Goal: Obtain resource: Obtain resource

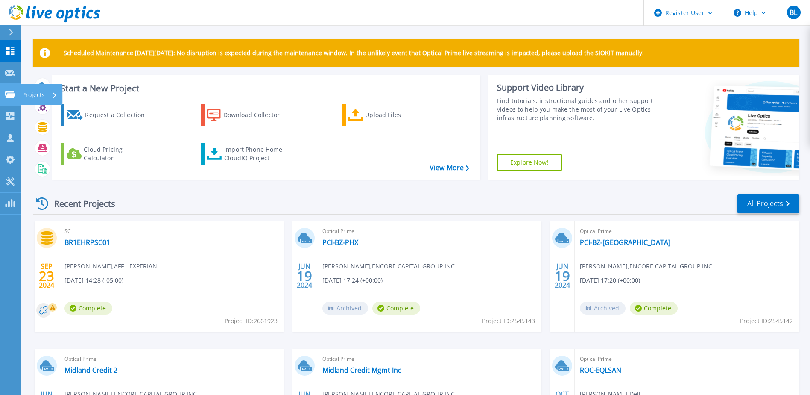
drag, startPoint x: 6, startPoint y: 96, endPoint x: 29, endPoint y: 96, distance: 23.1
click at [6, 96] on icon at bounding box center [10, 94] width 10 height 7
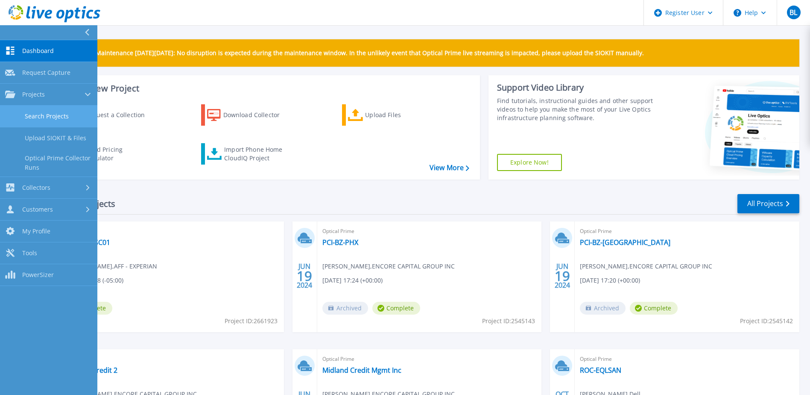
click at [55, 114] on link "Search Projects" at bounding box center [48, 117] width 97 height 22
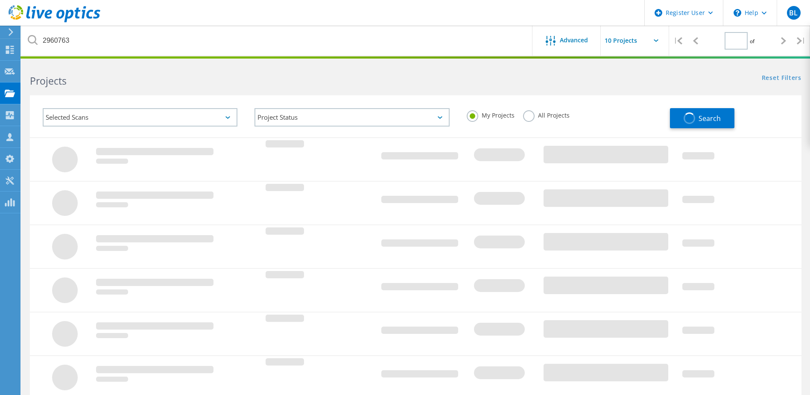
type input "1"
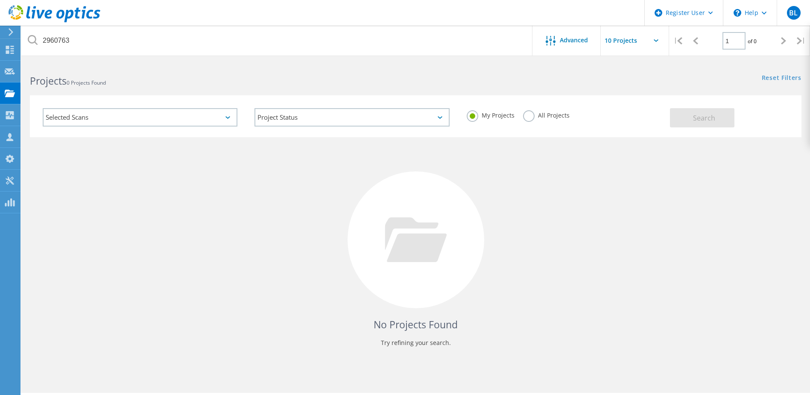
click at [558, 116] on label "All Projects" at bounding box center [546, 114] width 47 height 8
click at [0, 0] on input "All Projects" at bounding box center [0, 0] width 0 height 0
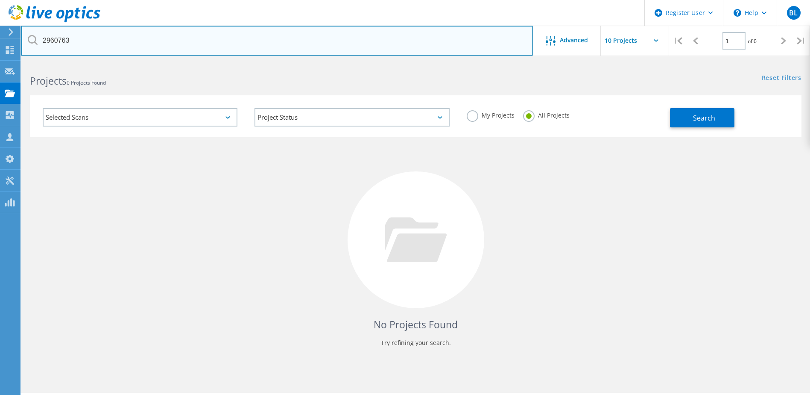
drag, startPoint x: 135, startPoint y: 31, endPoint x: -73, endPoint y: 35, distance: 208.5
click at [0, 35] on html "Register User \n Help Explore Helpful Articles Contact Support BL Dell User Bry…" at bounding box center [405, 209] width 810 height 418
paste input "3045669"
type input "3045669"
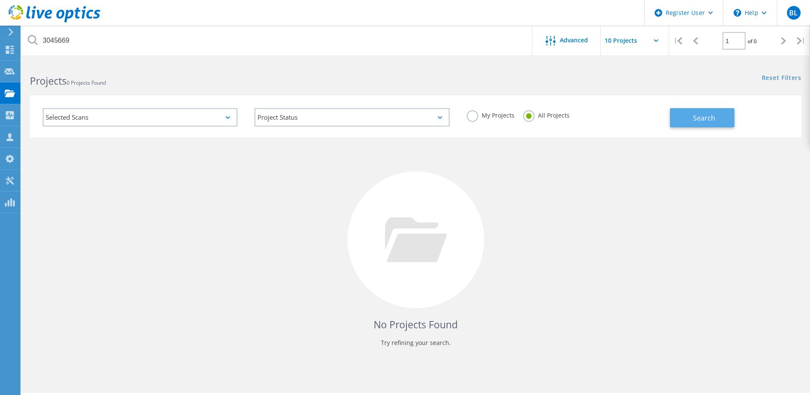
click at [714, 117] on span "Search" at bounding box center [704, 117] width 22 height 9
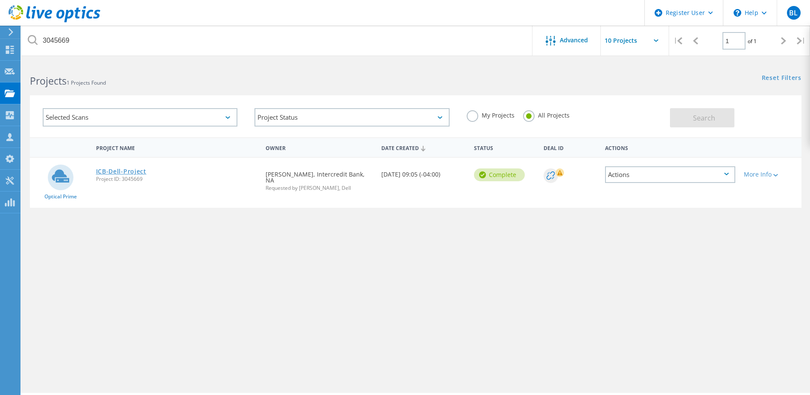
click at [114, 173] on link "ICB-Dell-Project" at bounding box center [121, 171] width 50 height 6
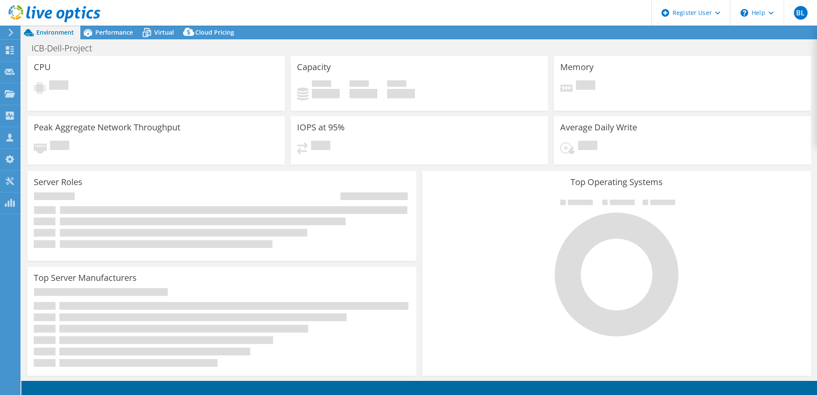
select select "USD"
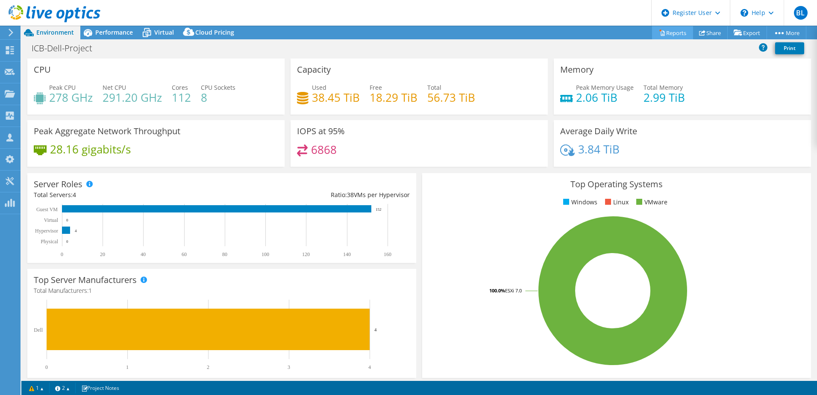
click at [664, 33] on link "Reports" at bounding box center [672, 32] width 41 height 13
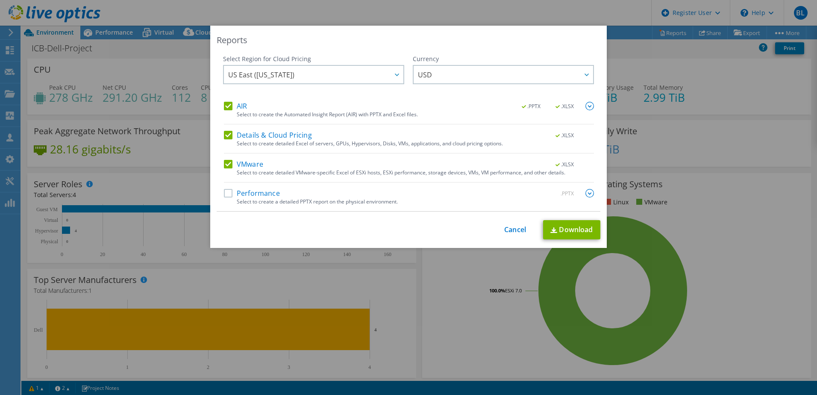
click at [228, 192] on label "Performance" at bounding box center [252, 193] width 56 height 9
click at [0, 0] on input "Performance" at bounding box center [0, 0] width 0 height 0
click at [579, 228] on link "Download" at bounding box center [571, 229] width 57 height 19
drag, startPoint x: 444, startPoint y: 44, endPoint x: 451, endPoint y: 44, distance: 6.9
click at [444, 44] on div "Reports" at bounding box center [409, 40] width 384 height 12
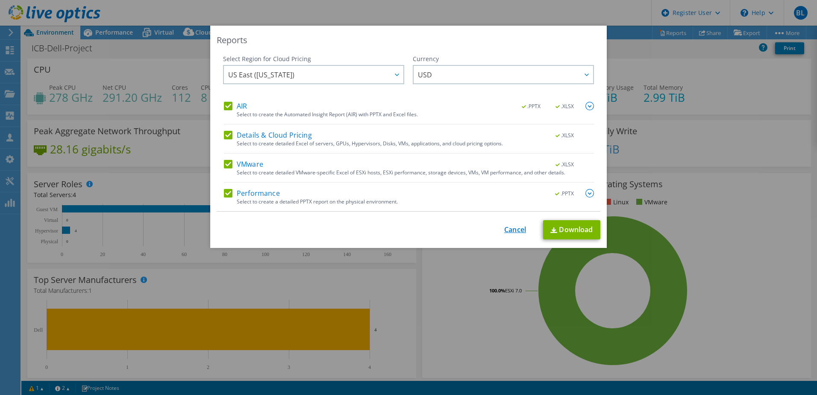
click at [508, 230] on link "Cancel" at bounding box center [515, 230] width 22 height 8
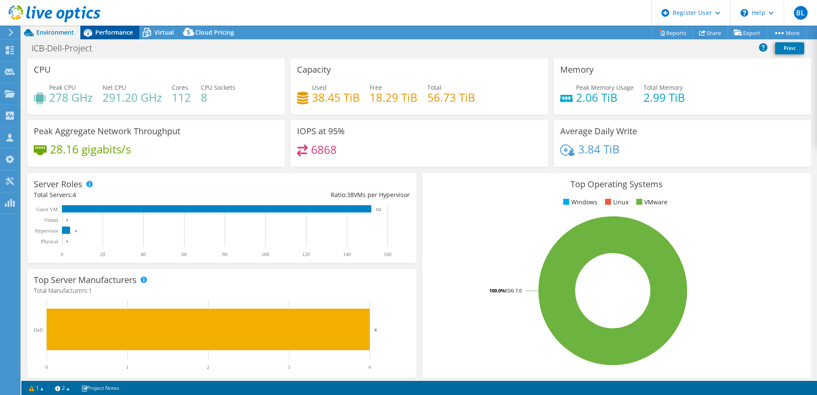
click at [112, 35] on span "Performance" at bounding box center [114, 32] width 38 height 8
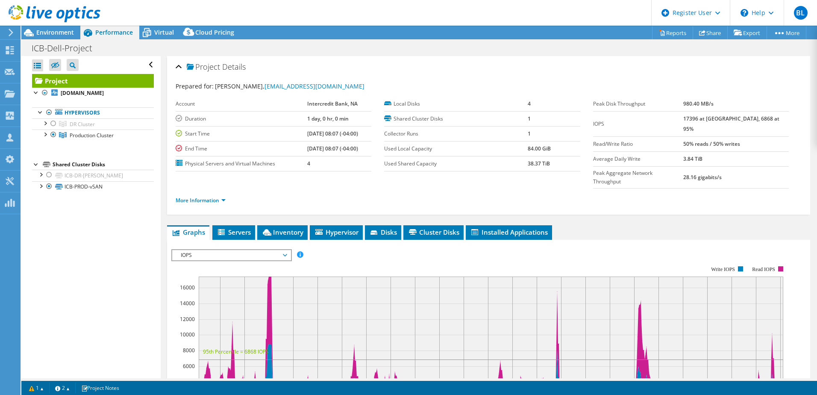
click at [142, 220] on div "Open All Close All Hide Excluded Nodes Project Tree Filter" at bounding box center [90, 217] width 139 height 322
click at [197, 197] on link "More Information" at bounding box center [201, 200] width 50 height 7
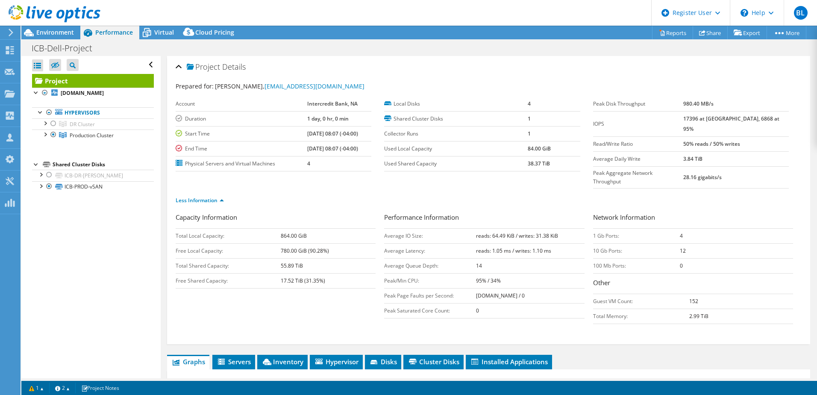
click at [323, 212] on div "Capacity Information Total Local Capacity: 864.00 GiB Free Local Capacity: 780.…" at bounding box center [280, 250] width 208 height 76
click at [244, 301] on div "Capacity Information Total Local Capacity: 864.00 GiB Free Local Capacity: 780.…" at bounding box center [489, 270] width 626 height 116
click at [51, 123] on div at bounding box center [53, 123] width 9 height 10
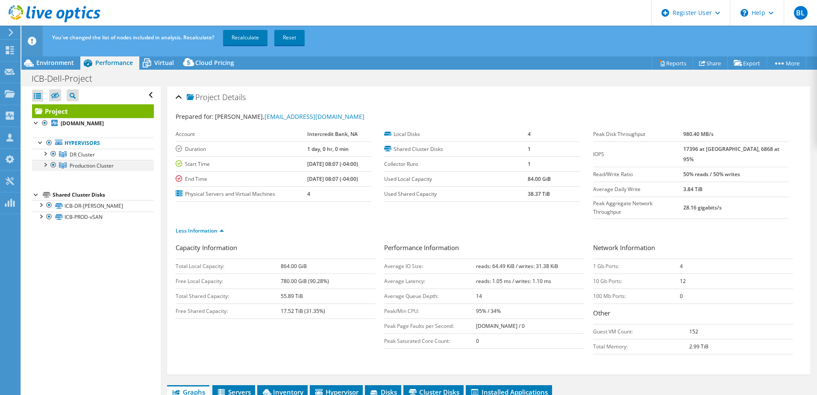
click at [53, 166] on div at bounding box center [53, 165] width 9 height 10
click at [252, 34] on link "Recalculate" at bounding box center [245, 37] width 44 height 15
click at [421, 83] on div "ICB-Dell-Project Print" at bounding box center [419, 78] width 796 height 16
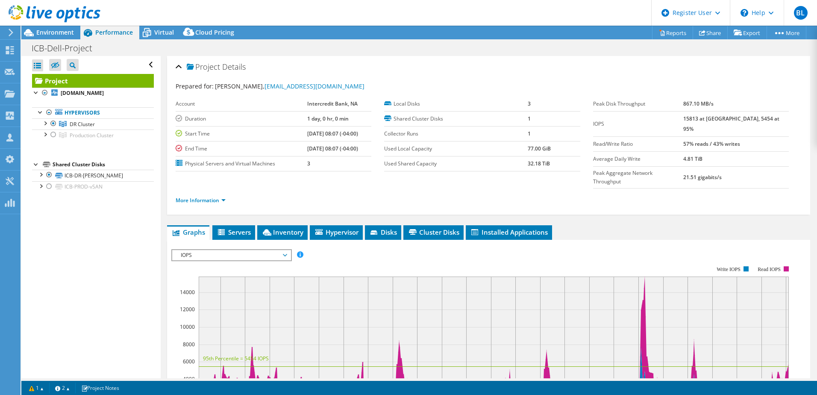
click at [580, 194] on ul "More Information" at bounding box center [489, 200] width 626 height 12
click at [208, 197] on link "More Information" at bounding box center [201, 200] width 50 height 7
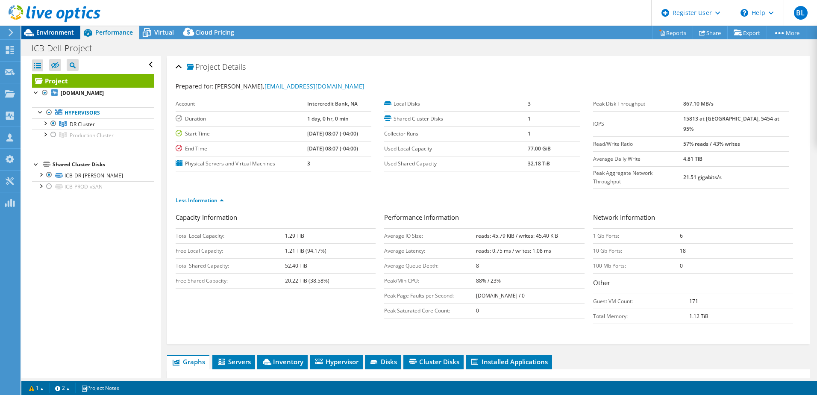
click at [64, 35] on span "Environment" at bounding box center [55, 32] width 38 height 8
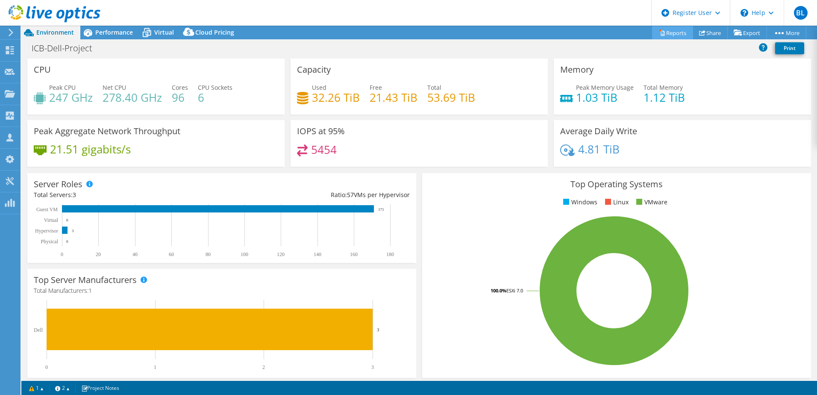
click at [661, 35] on icon at bounding box center [663, 33] width 4 height 5
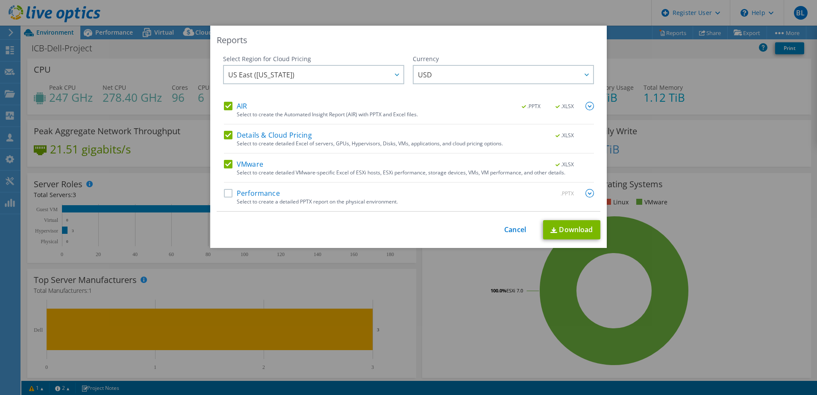
click at [224, 195] on label "Performance" at bounding box center [252, 193] width 56 height 9
click at [0, 0] on input "Performance" at bounding box center [0, 0] width 0 height 0
click at [575, 227] on link "Download" at bounding box center [571, 229] width 57 height 19
click at [504, 232] on link "Cancel" at bounding box center [515, 230] width 22 height 8
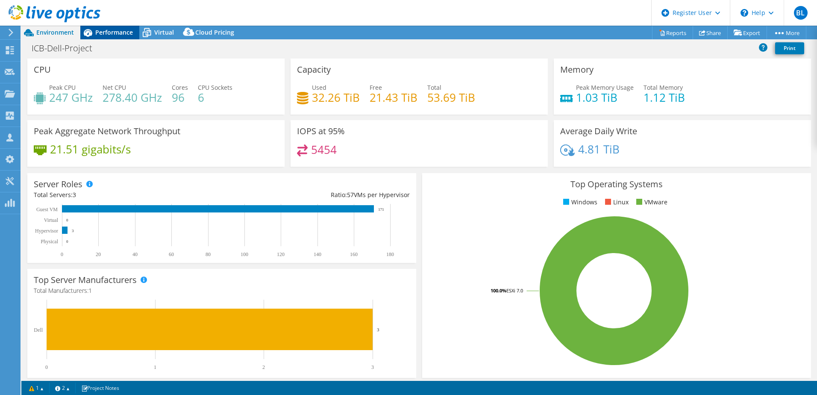
click at [117, 32] on span "Performance" at bounding box center [114, 32] width 38 height 8
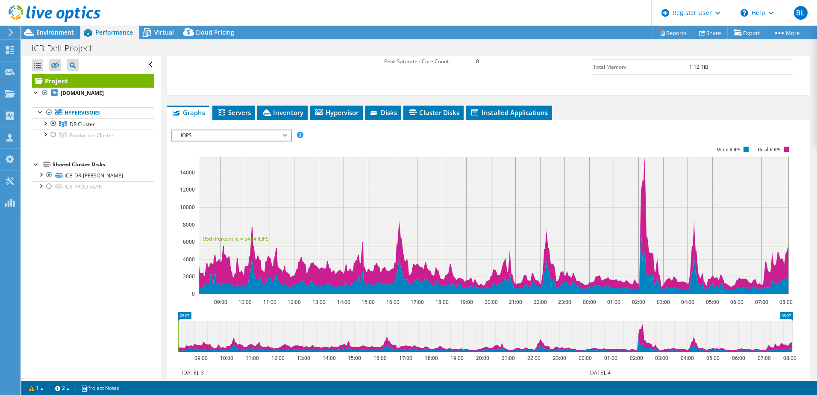
scroll to position [249, 0]
click at [51, 136] on div at bounding box center [53, 134] width 9 height 10
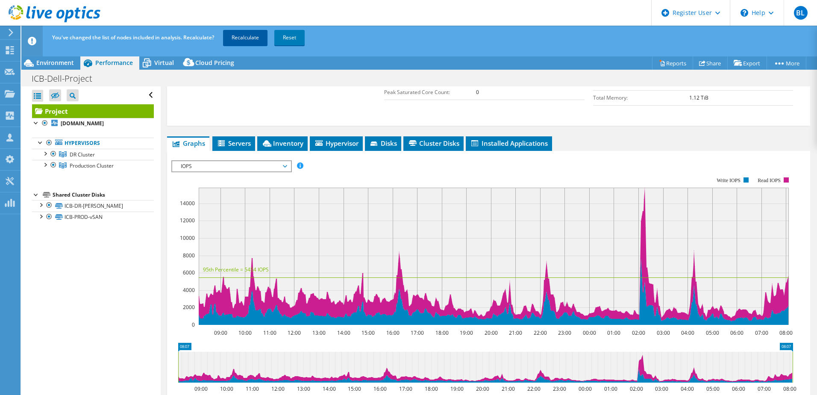
click at [247, 40] on link "Recalculate" at bounding box center [245, 37] width 44 height 15
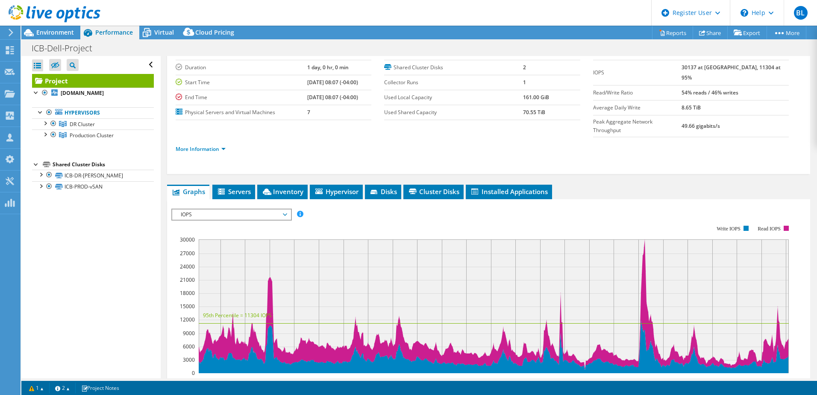
scroll to position [0, 0]
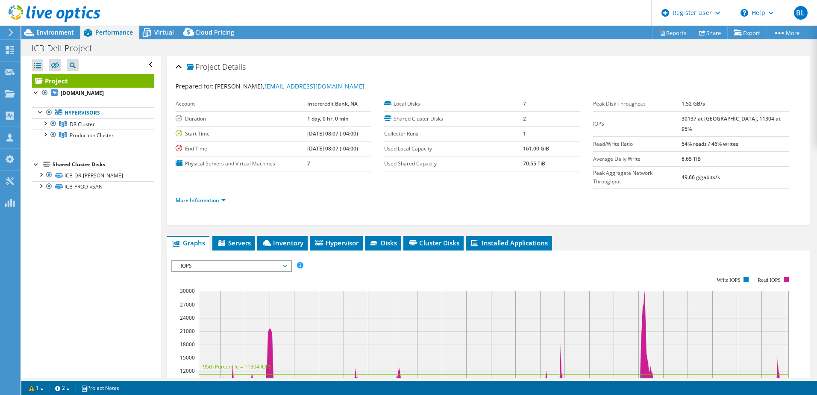
click at [622, 189] on div "More Information" at bounding box center [489, 200] width 626 height 24
click at [390, 238] on span "Disks" at bounding box center [383, 242] width 28 height 9
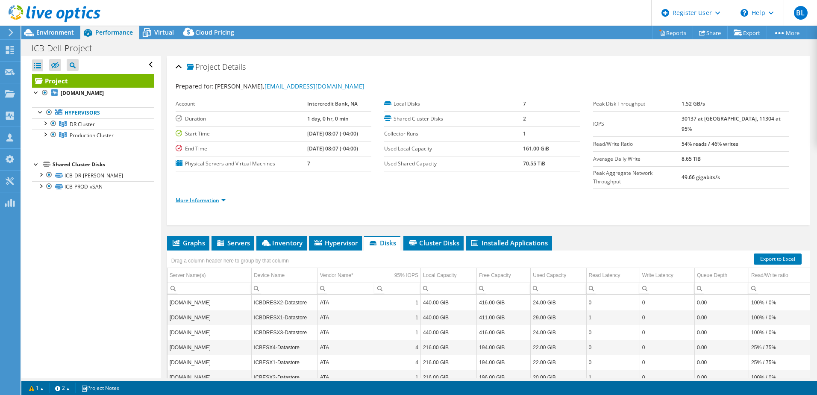
click at [217, 197] on link "More Information" at bounding box center [201, 200] width 50 height 7
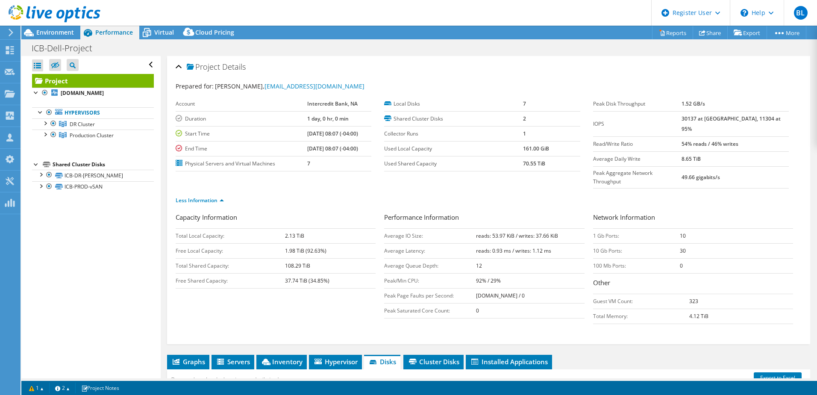
click at [347, 281] on div "Capacity Information Total Local Capacity: 2.13 TiB Free Local Capacity: 1.98 T…" at bounding box center [489, 270] width 626 height 116
click at [359, 279] on div "Capacity Information Total Local Capacity: 2.13 TiB Free Local Capacity: 1.98 T…" at bounding box center [489, 270] width 626 height 116
click at [54, 124] on div at bounding box center [53, 123] width 9 height 10
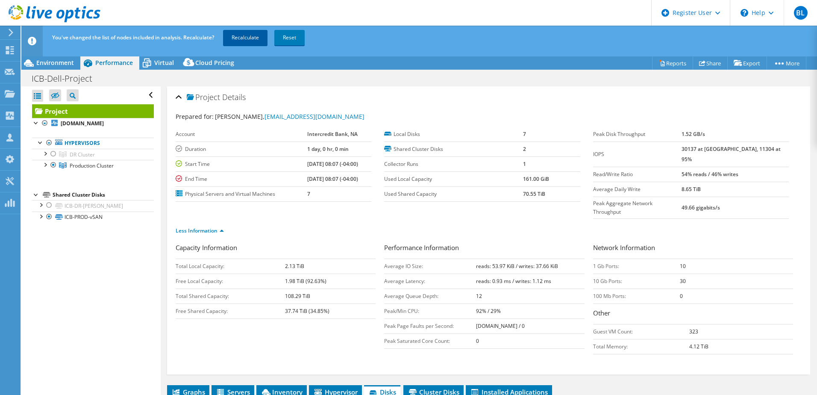
click at [250, 38] on link "Recalculate" at bounding box center [245, 37] width 44 height 15
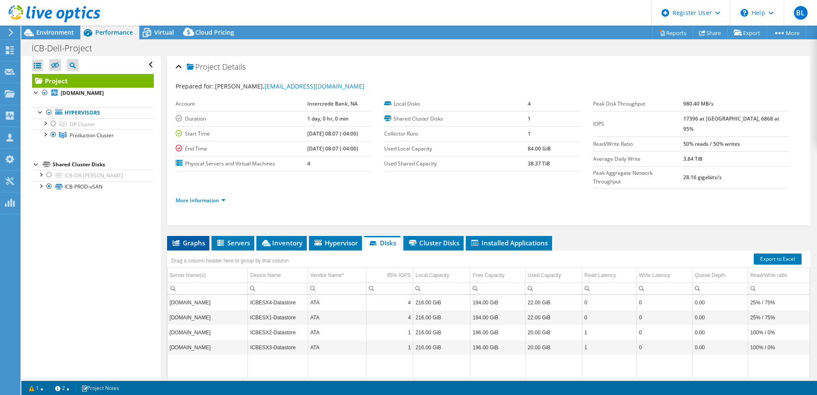
click at [178, 238] on span "Graphs" at bounding box center [188, 242] width 34 height 9
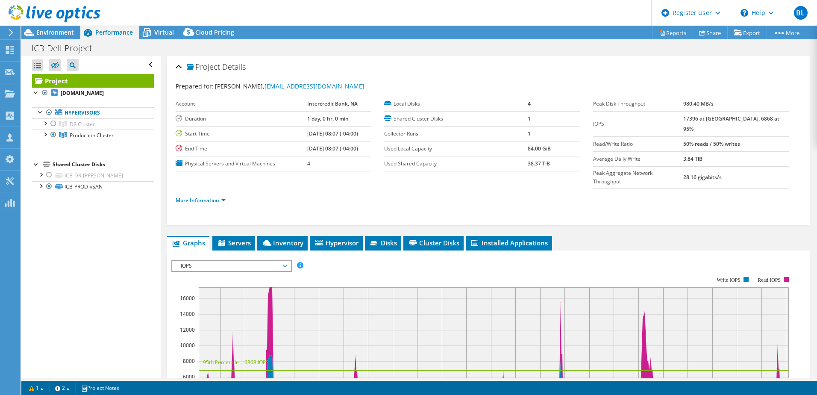
click at [272, 212] on div at bounding box center [489, 217] width 626 height 11
click at [45, 123] on div at bounding box center [45, 122] width 9 height 9
click at [50, 138] on div at bounding box center [49, 133] width 9 height 9
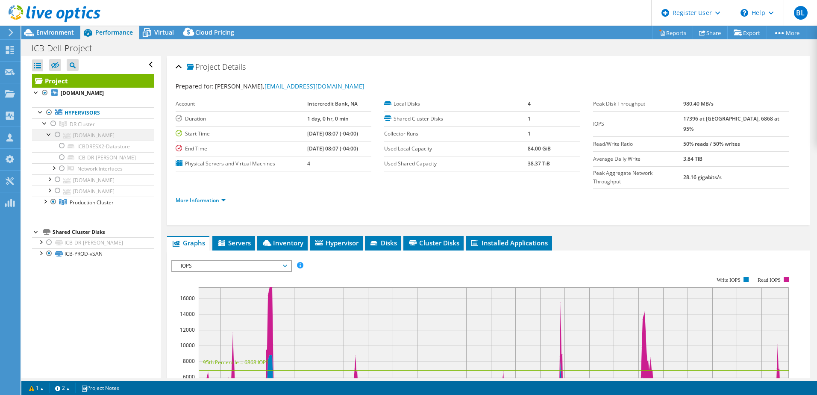
click at [50, 138] on div at bounding box center [49, 133] width 9 height 9
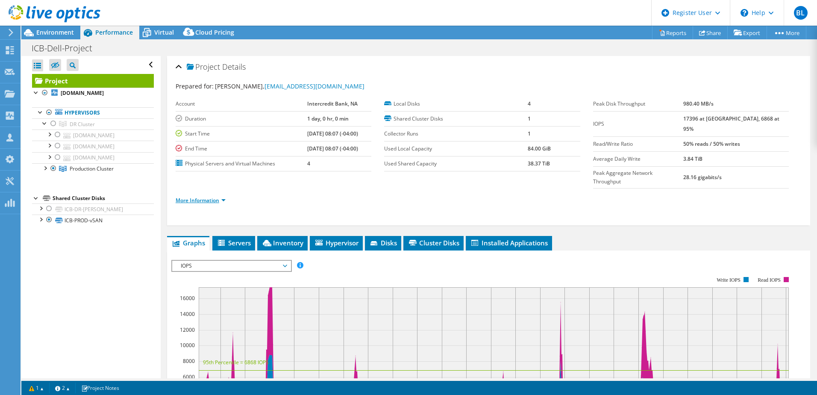
click at [194, 197] on link "More Information" at bounding box center [201, 200] width 50 height 7
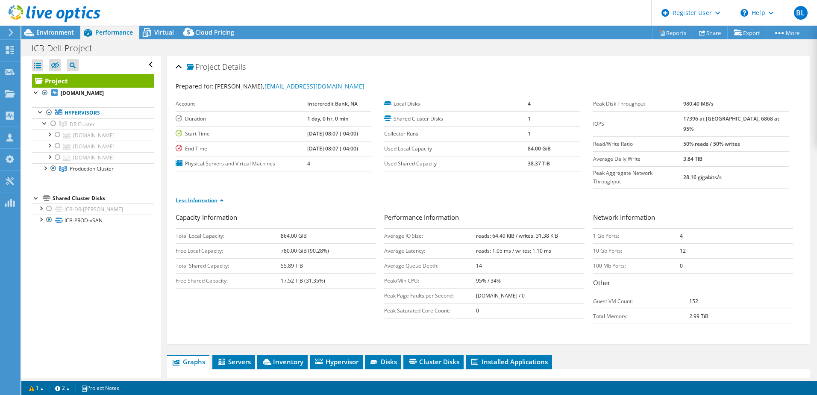
click at [194, 197] on link "Less Information" at bounding box center [200, 200] width 48 height 7
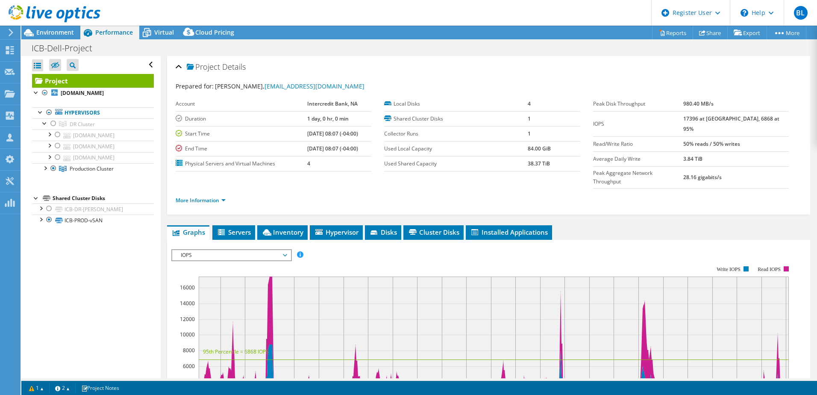
click at [161, 226] on div "Project Details Prepared for: [PERSON_NAME], [EMAIL_ADDRESS][DOMAIN_NAME] Accou…" at bounding box center [489, 328] width 656 height 544
click at [52, 123] on div at bounding box center [53, 123] width 9 height 10
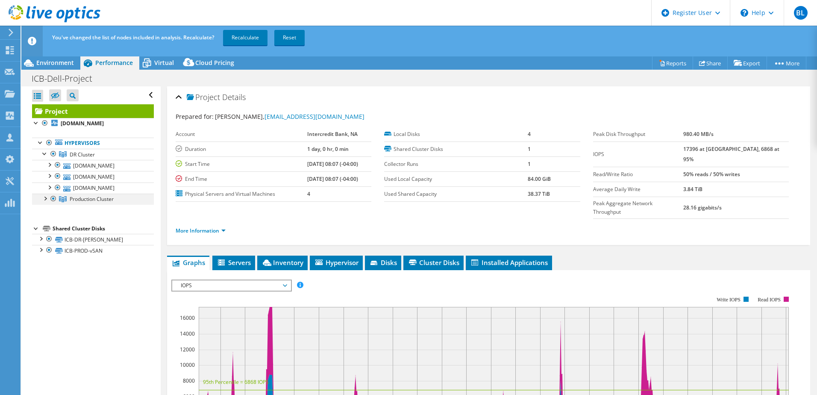
click at [52, 197] on div at bounding box center [53, 199] width 9 height 10
click at [245, 48] on div "You've changed the list of nodes included in analysis. Recalculate? Recalculate…" at bounding box center [435, 38] width 770 height 24
click at [246, 38] on link "Recalculate" at bounding box center [245, 37] width 44 height 15
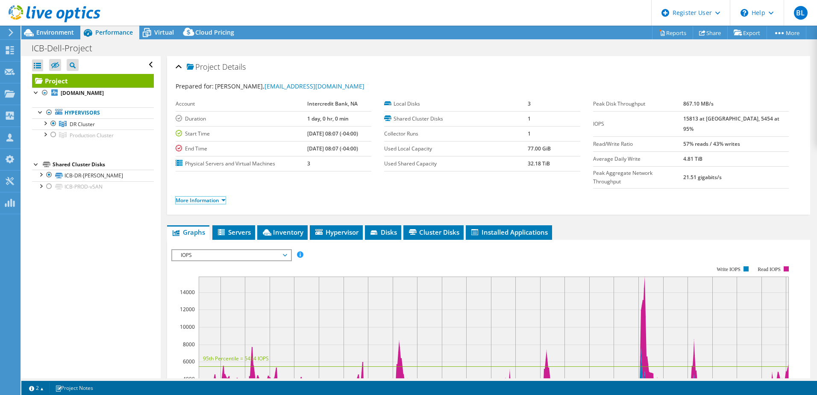
click at [212, 197] on link "More Information" at bounding box center [201, 200] width 50 height 7
